Goal: Transaction & Acquisition: Obtain resource

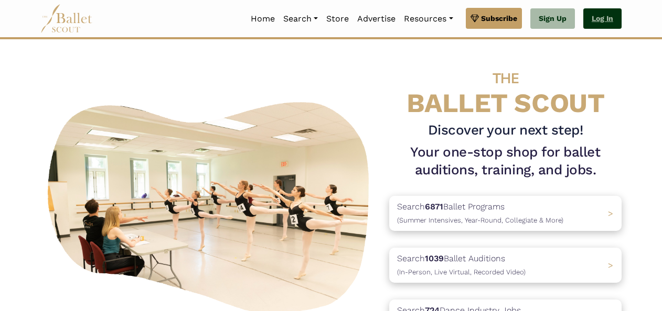
click at [594, 28] on link "Log In" at bounding box center [602, 18] width 38 height 21
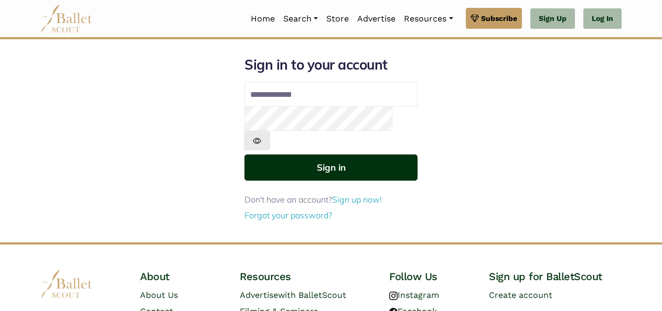
type input "**********"
click at [389, 155] on button "Sign in" at bounding box center [330, 168] width 173 height 26
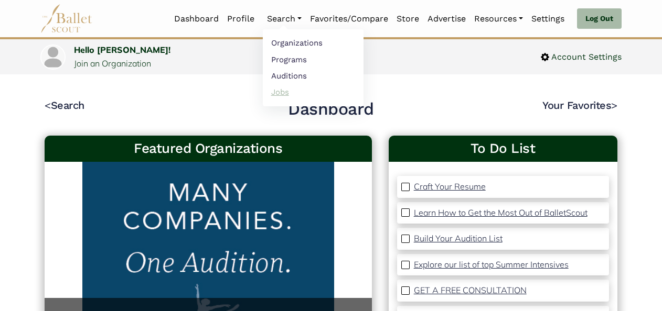
click at [279, 92] on link "Jobs" at bounding box center [313, 92] width 101 height 16
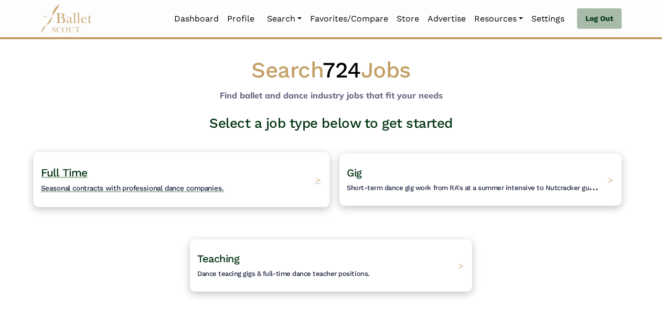
click at [216, 190] on span "Seasonal contracts with professional dance companies." at bounding box center [132, 188] width 182 height 8
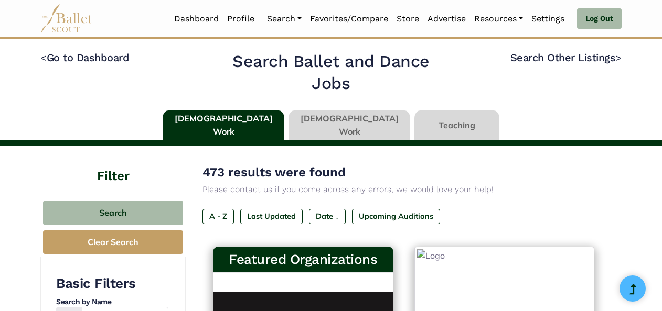
type input "******"
type input "*****"
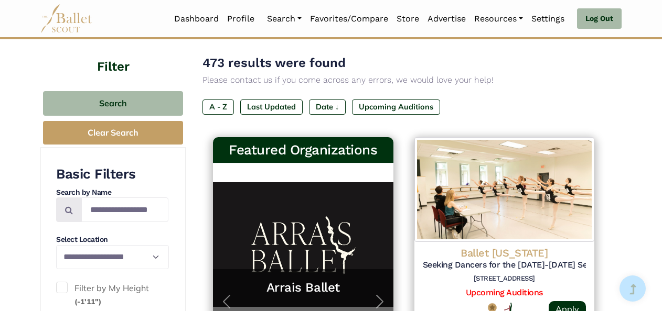
scroll to position [102, 0]
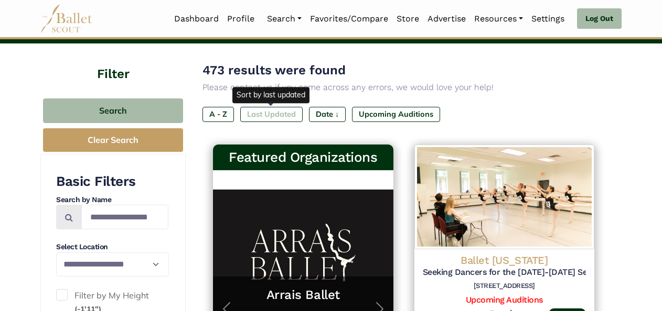
click at [275, 108] on label "Last Updated" at bounding box center [271, 114] width 62 height 15
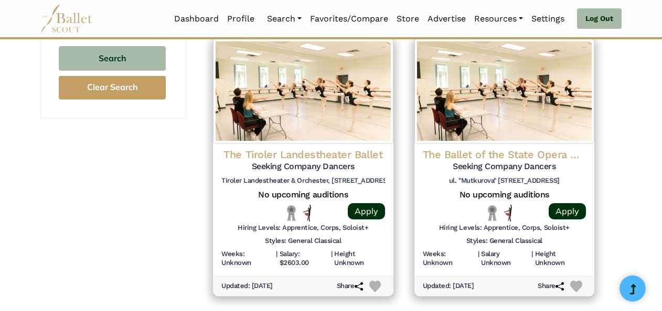
scroll to position [1072, 0]
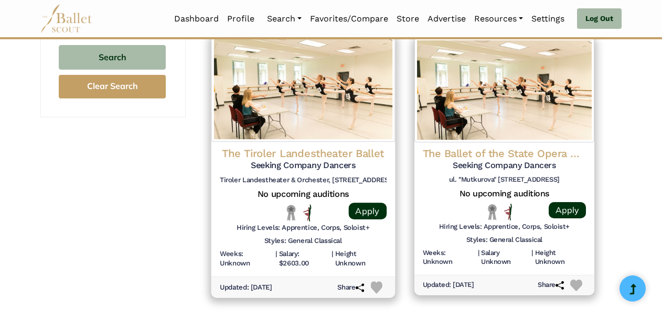
drag, startPoint x: 359, startPoint y: 151, endPoint x: 295, endPoint y: 180, distance: 69.9
click at [295, 180] on h6 "Tiroler Landestheater & Orchester, [STREET_ADDRESS]" at bounding box center [303, 180] width 167 height 9
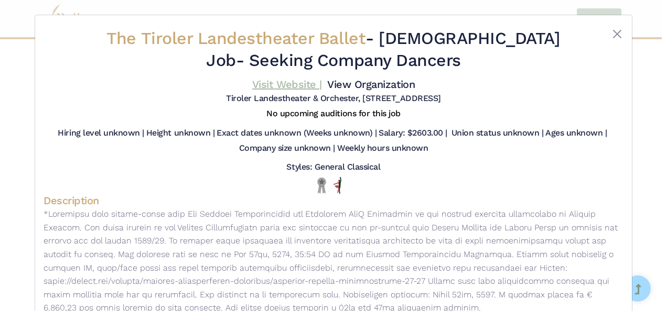
click at [265, 85] on link "Visit Website |" at bounding box center [287, 84] width 70 height 13
click at [612, 35] on button "Close" at bounding box center [617, 34] width 13 height 13
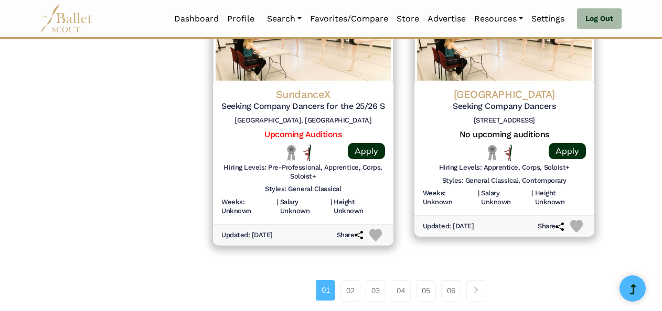
scroll to position [1430, 0]
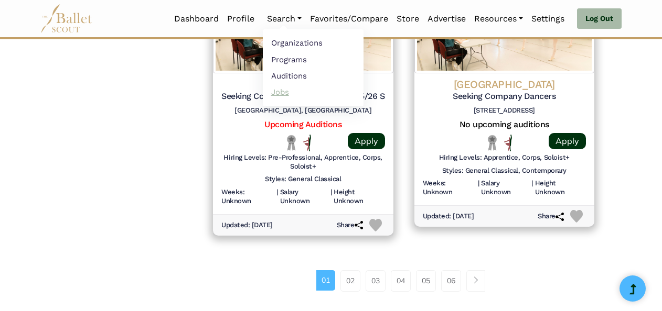
click at [284, 95] on link "Jobs" at bounding box center [313, 92] width 101 height 16
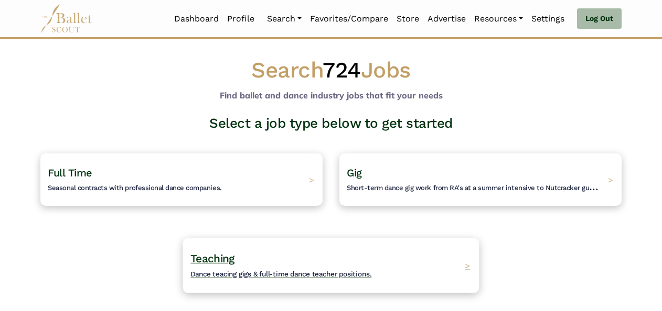
click at [426, 255] on div "Teaching Dance teacing gigs & full-time dance teacher positions. >" at bounding box center [331, 265] width 296 height 55
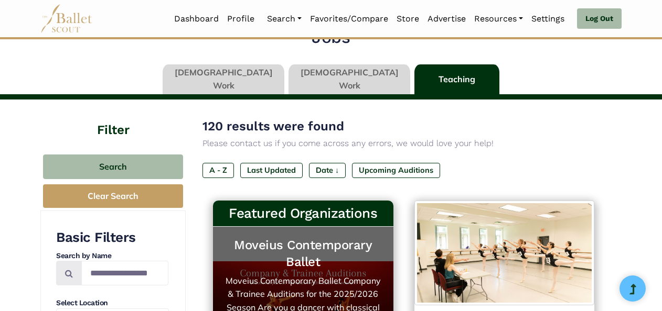
scroll to position [46, 0]
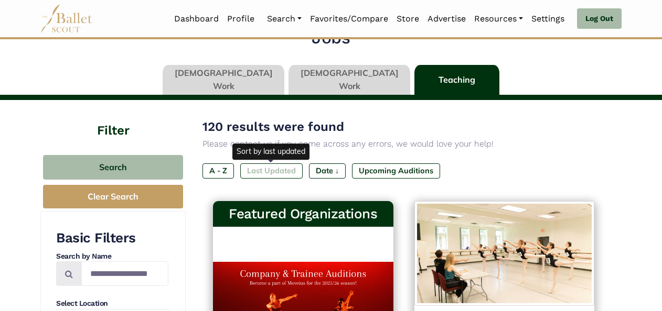
click at [294, 164] on label "Last Updated" at bounding box center [271, 171] width 62 height 15
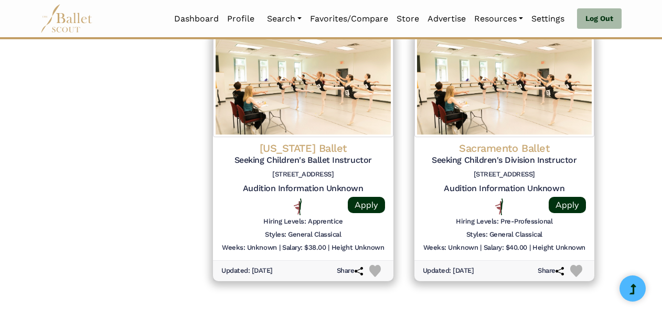
scroll to position [1377, 0]
